Goal: Information Seeking & Learning: Learn about a topic

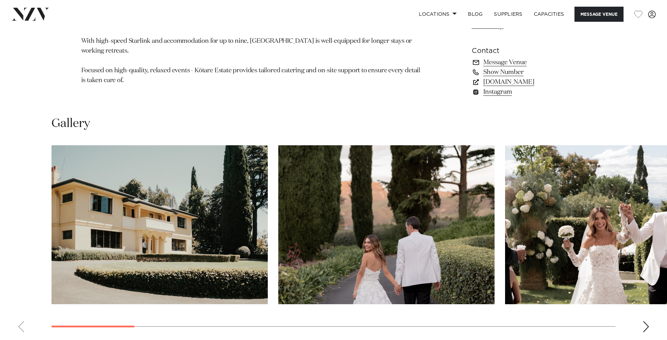
scroll to position [666, 0]
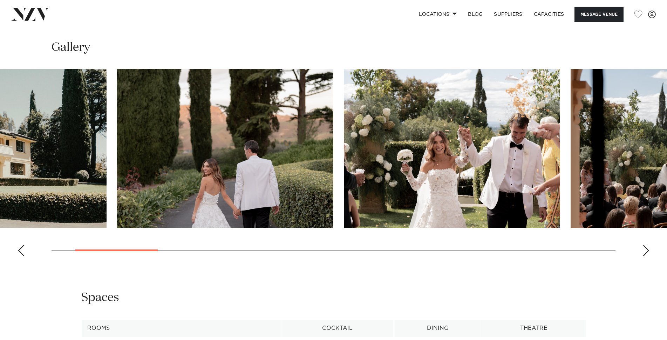
click at [264, 152] on img "2 / 17" at bounding box center [225, 148] width 216 height 159
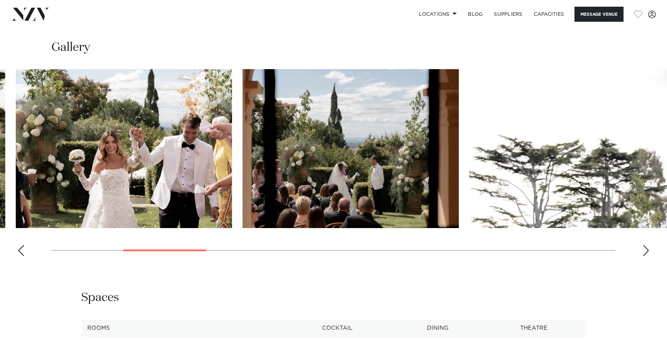
click at [205, 126] on img "3 / 17" at bounding box center [124, 148] width 216 height 159
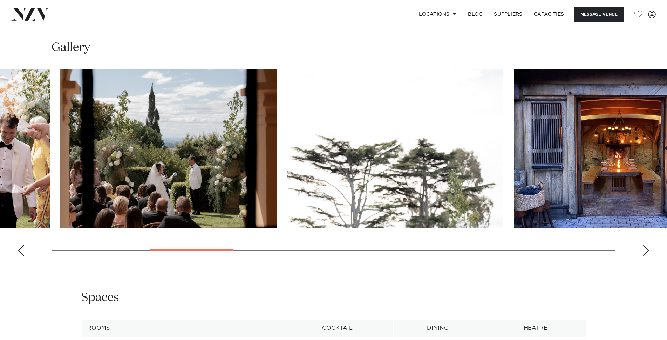
click at [227, 117] on swiper-container at bounding box center [333, 165] width 667 height 193
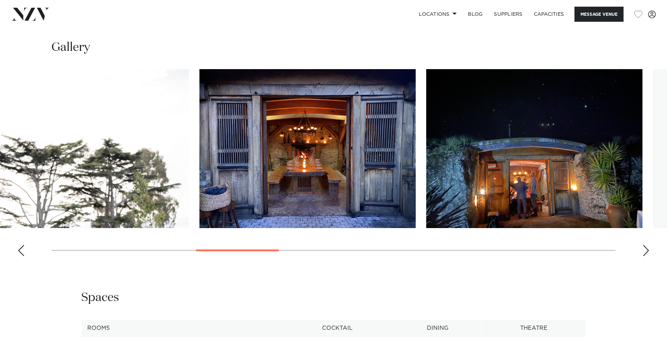
click at [61, 86] on img "5 / 17" at bounding box center [81, 148] width 216 height 159
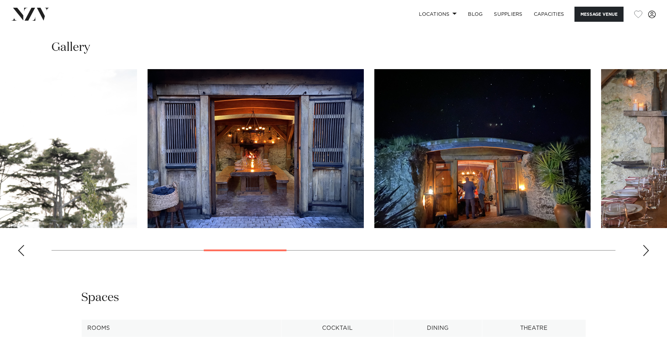
click at [0, 110] on img "5 / 17" at bounding box center [29, 148] width 216 height 159
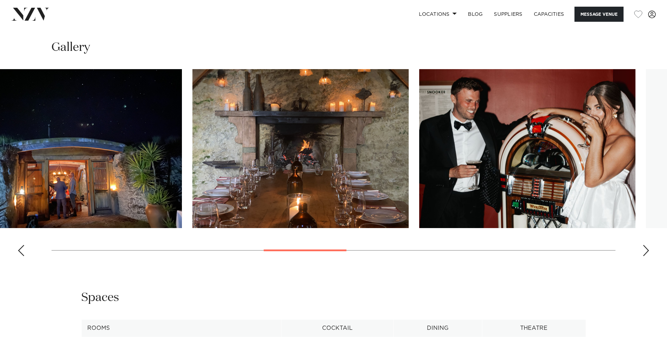
click at [298, 152] on img "8 / 17" at bounding box center [301, 148] width 216 height 159
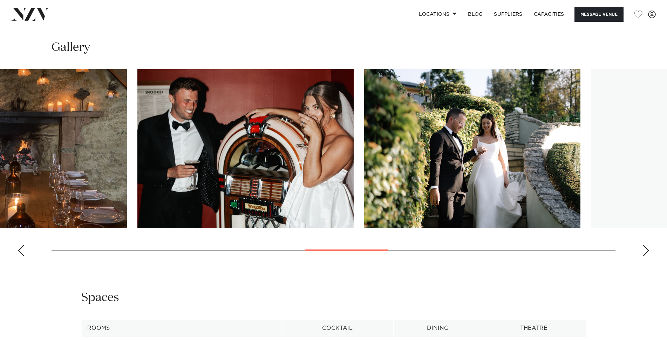
click at [77, 114] on img "8 / 17" at bounding box center [19, 148] width 216 height 159
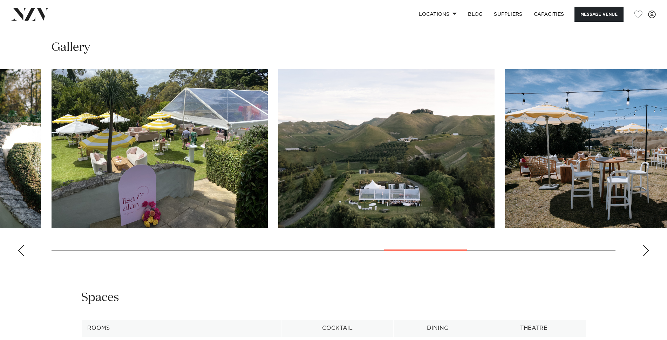
click at [367, 161] on img "12 / 17" at bounding box center [386, 148] width 216 height 159
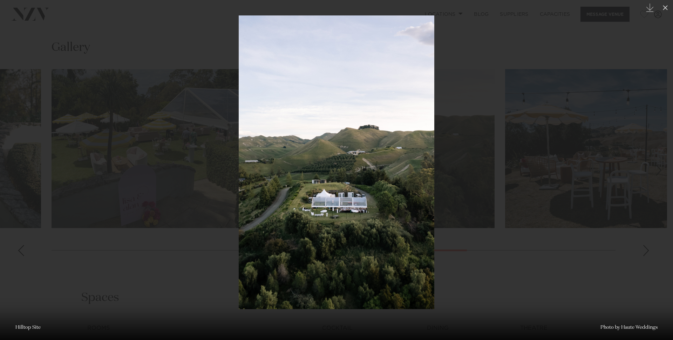
click at [453, 109] on div at bounding box center [336, 170] width 673 height 340
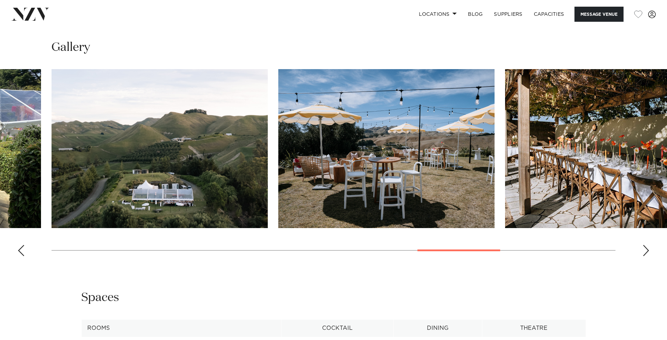
click at [277, 158] on swiper-container at bounding box center [333, 165] width 667 height 193
click at [644, 252] on div "Next slide" at bounding box center [646, 250] width 7 height 11
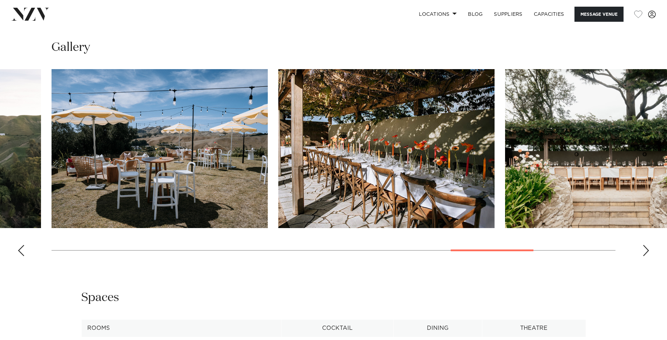
click at [645, 246] on div "Next slide" at bounding box center [646, 250] width 7 height 11
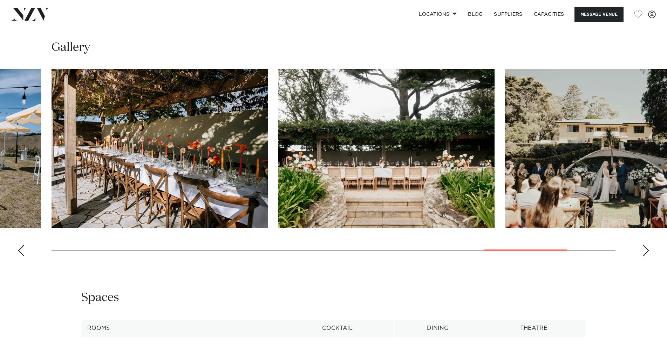
click at [645, 246] on div "Next slide" at bounding box center [646, 250] width 7 height 11
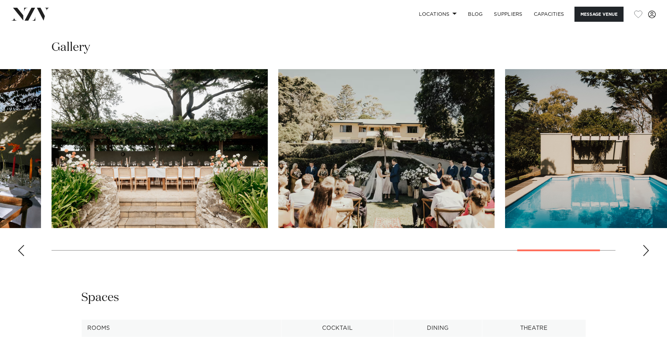
click at [645, 246] on div "Next slide" at bounding box center [646, 250] width 7 height 11
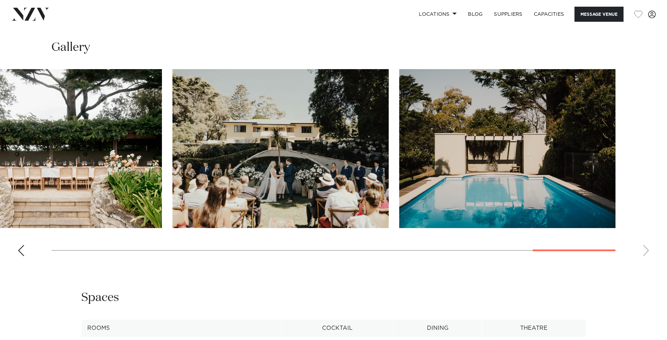
click at [645, 246] on swiper-container at bounding box center [333, 165] width 667 height 193
